Goal: Task Accomplishment & Management: Complete application form

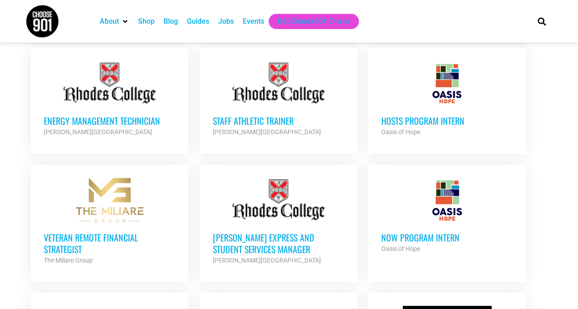
scroll to position [746, 0]
click at [450, 83] on div at bounding box center [446, 83] width 131 height 45
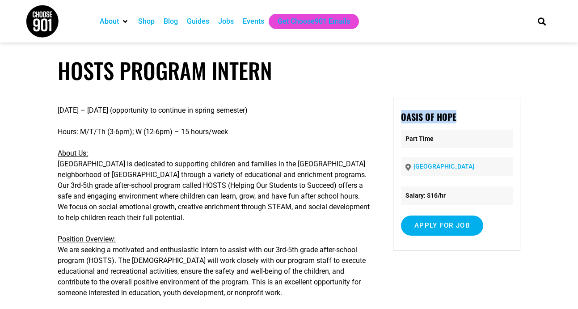
drag, startPoint x: 400, startPoint y: 113, endPoint x: 473, endPoint y: 112, distance: 72.4
click at [473, 112] on p "Oasis of Hope" at bounding box center [457, 116] width 112 height 13
copy strong "Oasis of Hope"
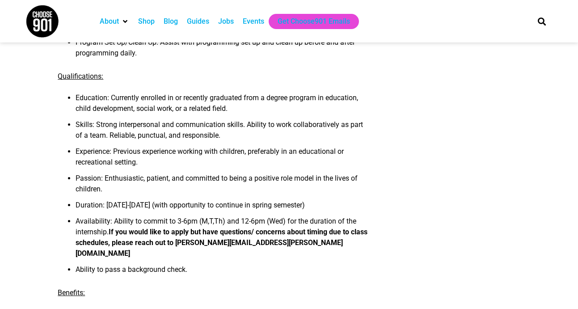
scroll to position [376, 0]
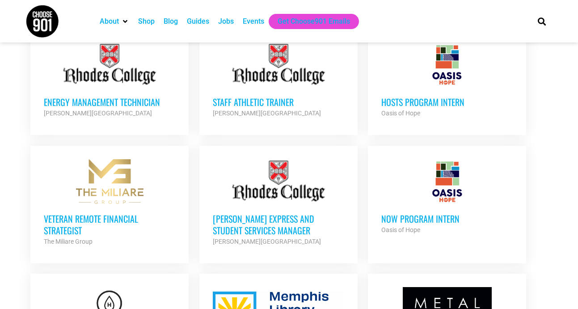
scroll to position [767, 0]
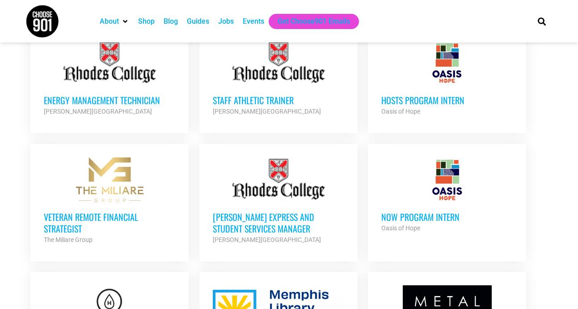
click at [433, 231] on div "Oasis of Hope" at bounding box center [446, 227] width 131 height 11
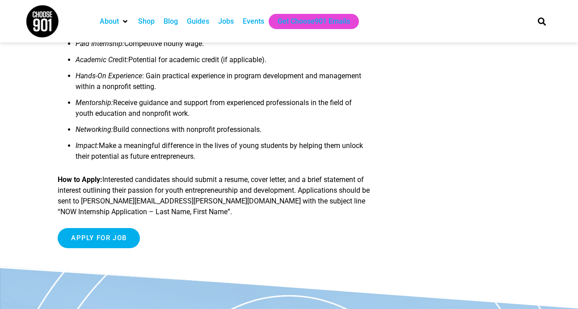
scroll to position [700, 0]
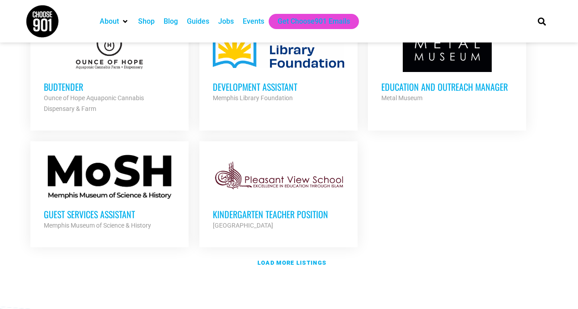
scroll to position [1025, 0]
click at [308, 259] on strong "Load more listings" at bounding box center [291, 262] width 69 height 7
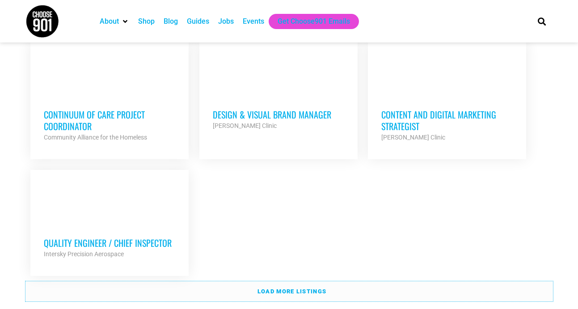
scroll to position [1917, 0]
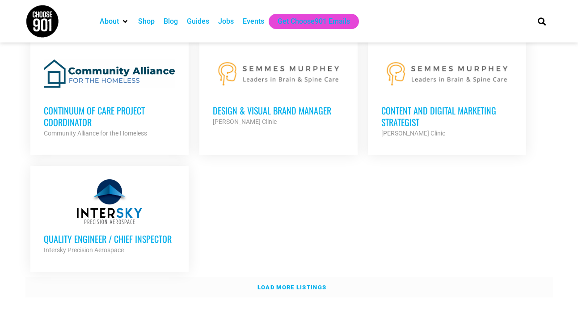
click at [476, 277] on link "Load more listings" at bounding box center [288, 287] width 527 height 21
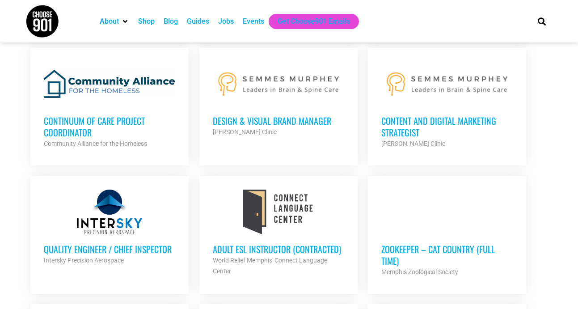
scroll to position [1898, 0]
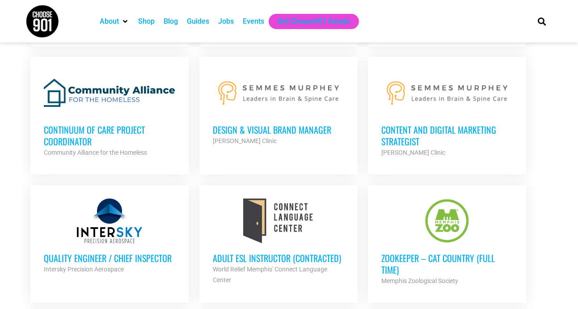
click at [404, 136] on h3 "Content and Digital Marketing Strategist" at bounding box center [446, 135] width 131 height 23
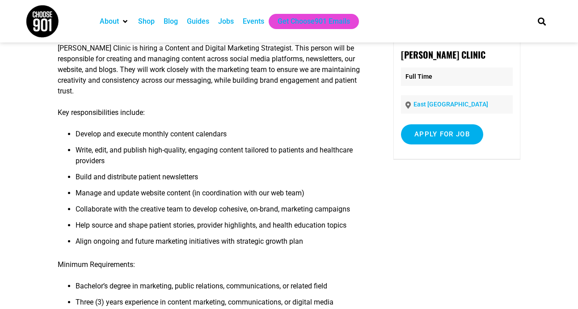
scroll to position [60, 0]
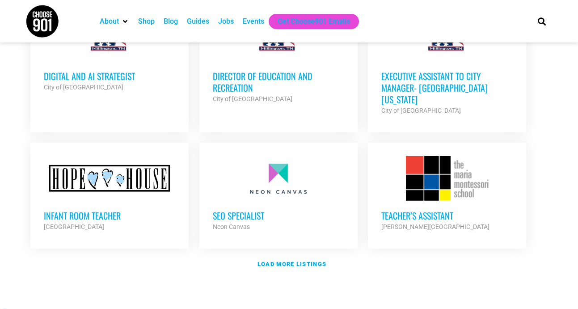
scroll to position [2744, 0]
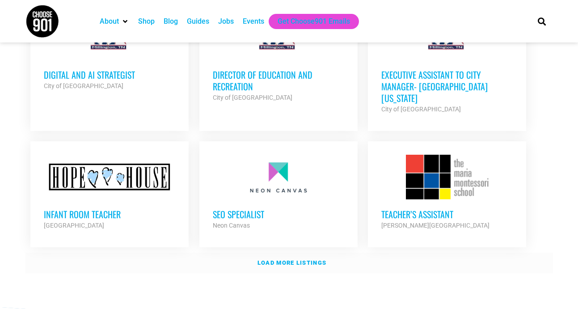
click at [307, 259] on strong "Load more listings" at bounding box center [291, 262] width 69 height 7
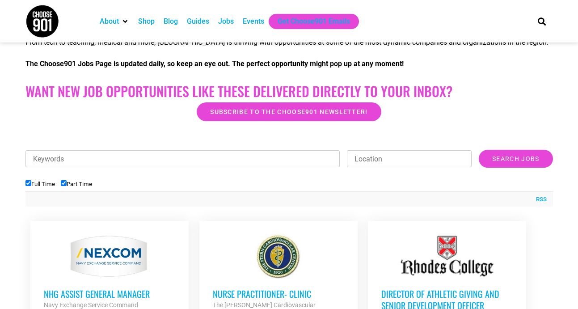
scroll to position [198, 0]
